Goal: Information Seeking & Learning: Learn about a topic

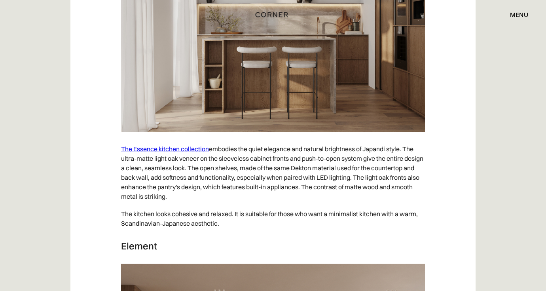
scroll to position [4028, 0]
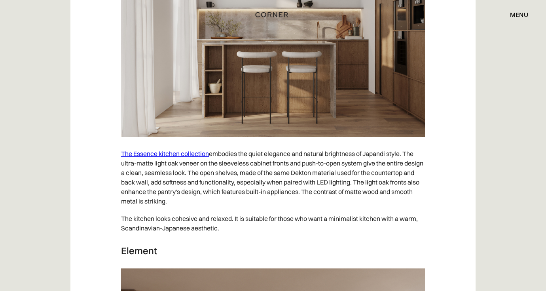
click at [181, 150] on link "The Essence kitchen collection" at bounding box center [165, 154] width 88 height 8
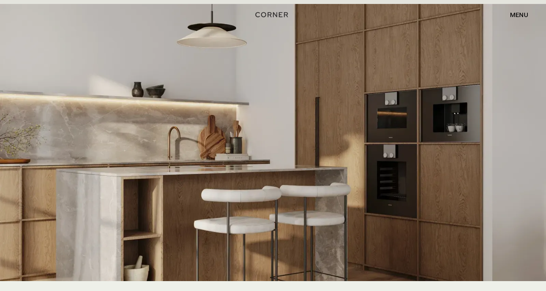
scroll to position [1343, 0]
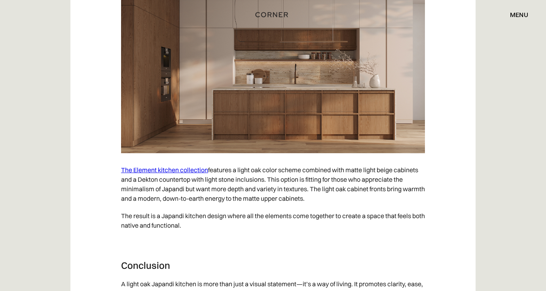
scroll to position [4358, 0]
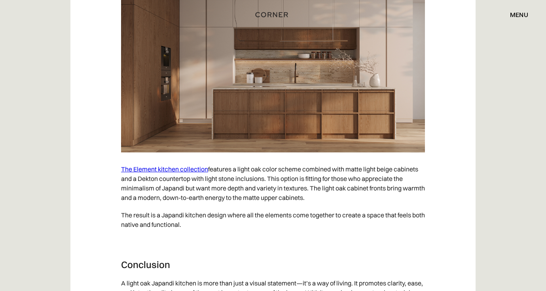
click at [168, 165] on link "The Element kitchen collection" at bounding box center [164, 169] width 87 height 8
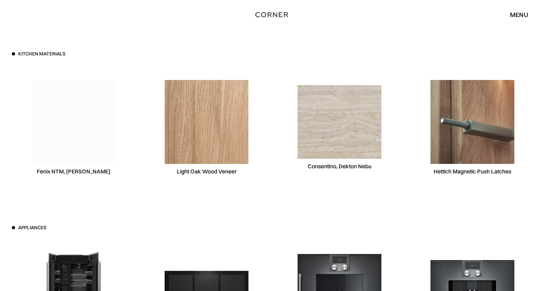
scroll to position [2442, 0]
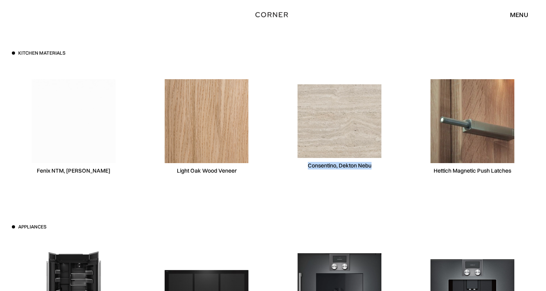
drag, startPoint x: 377, startPoint y: 164, endPoint x: 306, endPoint y: 168, distance: 71.0
click at [306, 168] on div "Consentino, Dekton Nebu" at bounding box center [340, 127] width 124 height 122
copy div "Consentino, Dekton Nebu"
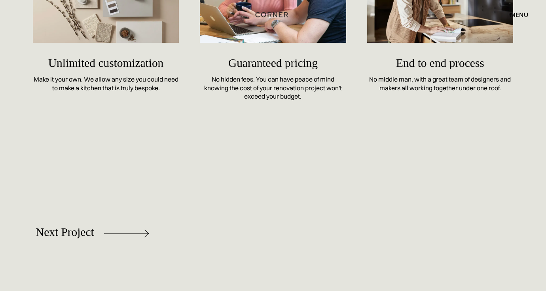
scroll to position [3738, 0]
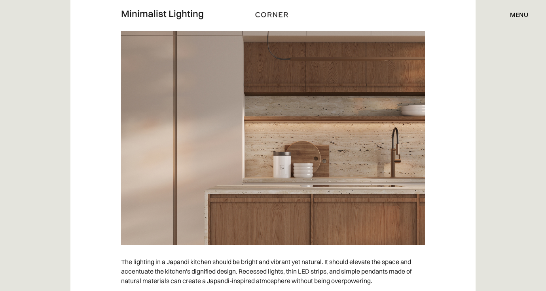
scroll to position [3224, 0]
